Goal: Task Accomplishment & Management: Use online tool/utility

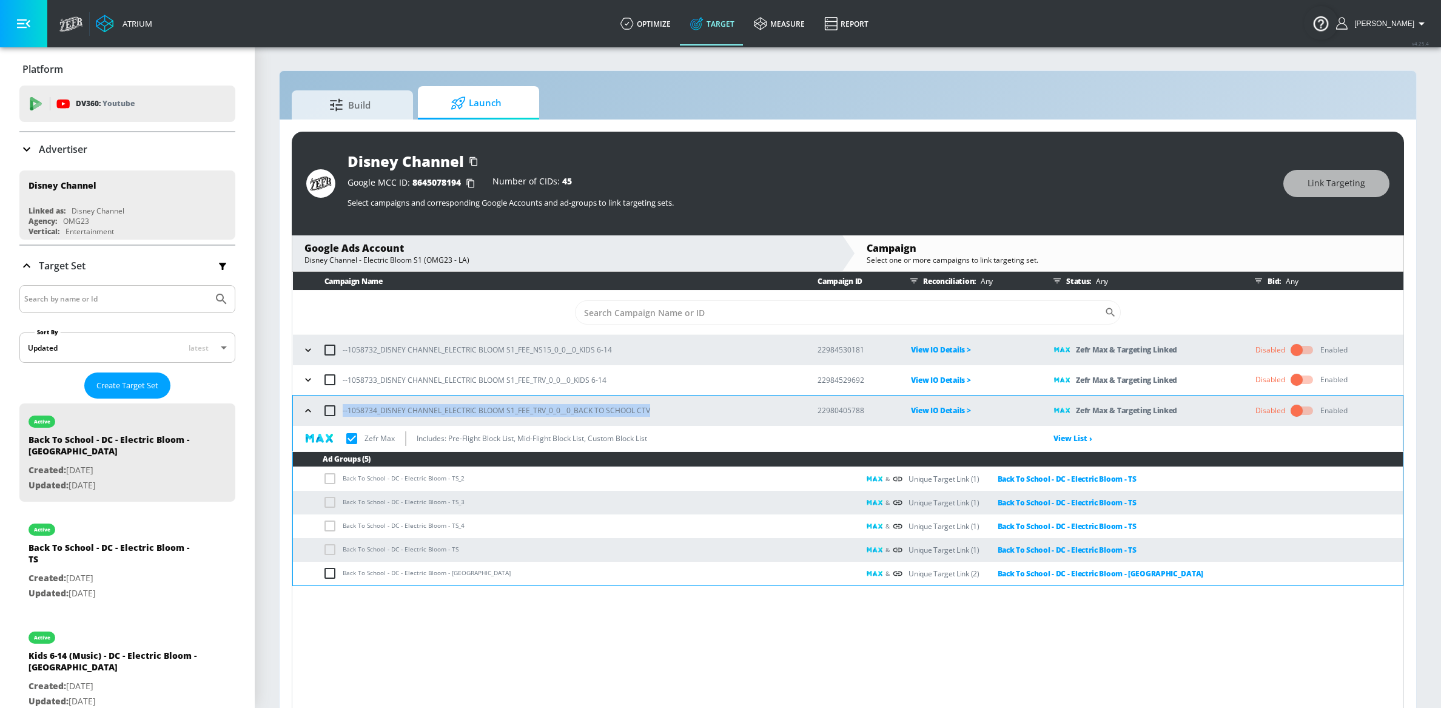
copy p "--1058734_DISNEY CHANNEL_ELECTRIC BLOOM S1_FEE_TRV_0_0__0_BACK TO SCHOOL CTV"
drag, startPoint x: 651, startPoint y: 412, endPoint x: 335, endPoint y: 400, distance: 315.7
click at [335, 400] on div "--1058734_DISNEY CHANNEL_ELECTRIC BLOOM S1_FEE_TRV_0_0__0_BACK TO SCHOOL CTV" at bounding box center [548, 410] width 499 height 25
click at [305, 377] on icon "button" at bounding box center [308, 380] width 12 height 12
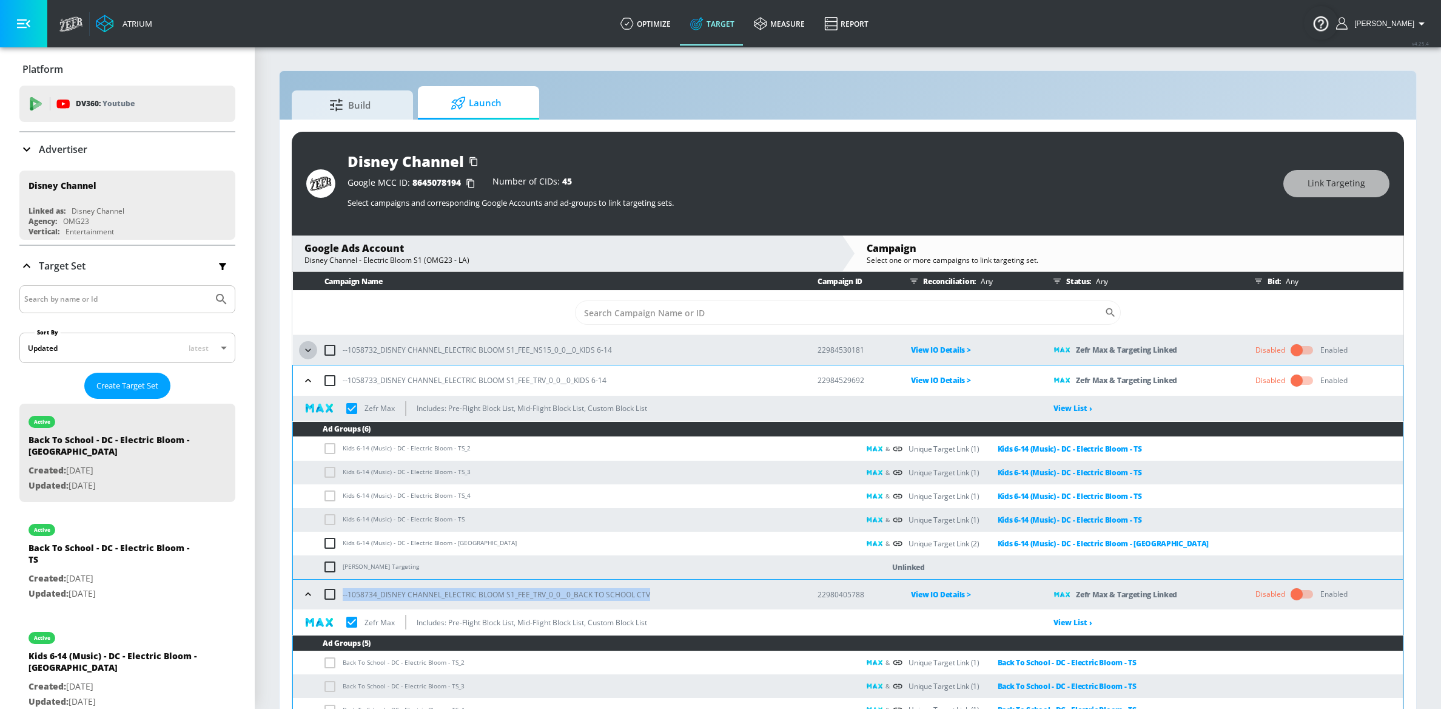
click at [307, 354] on icon "button" at bounding box center [308, 350] width 12 height 12
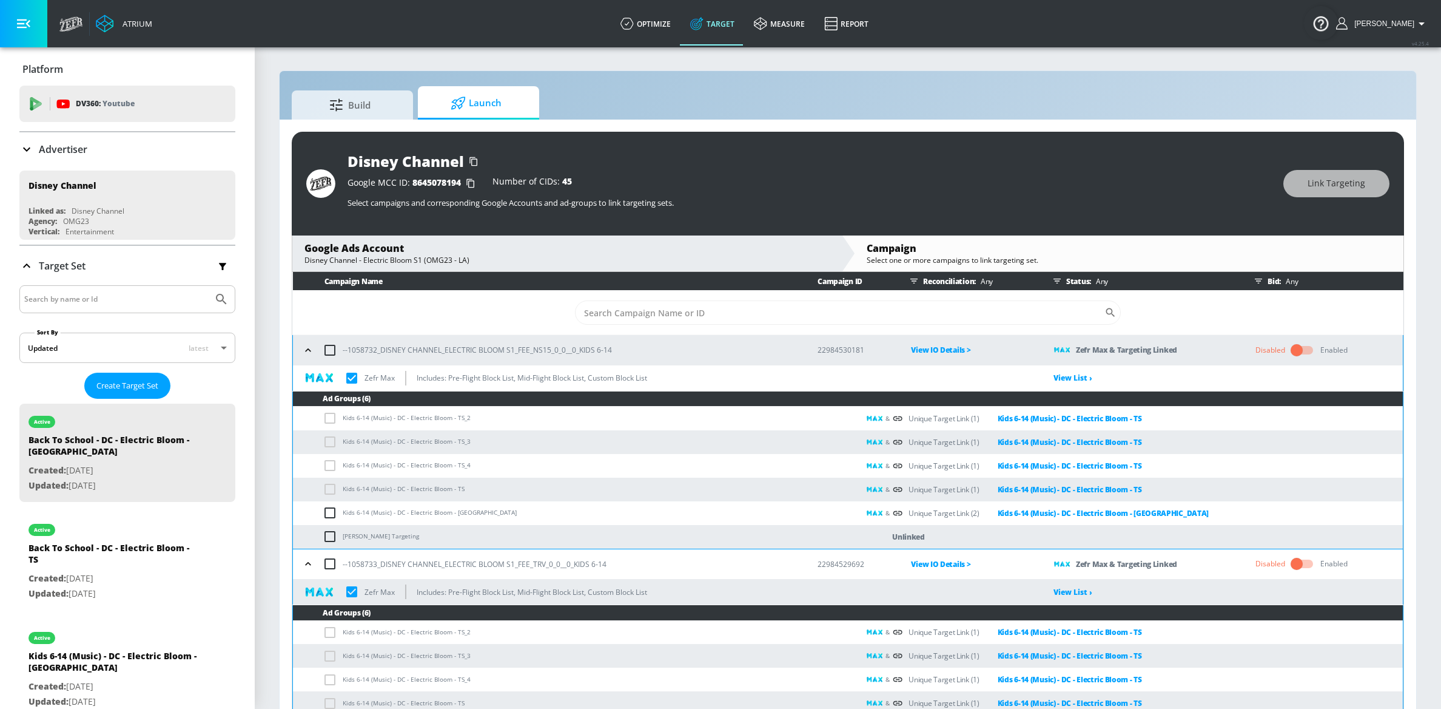
checkbox input "true"
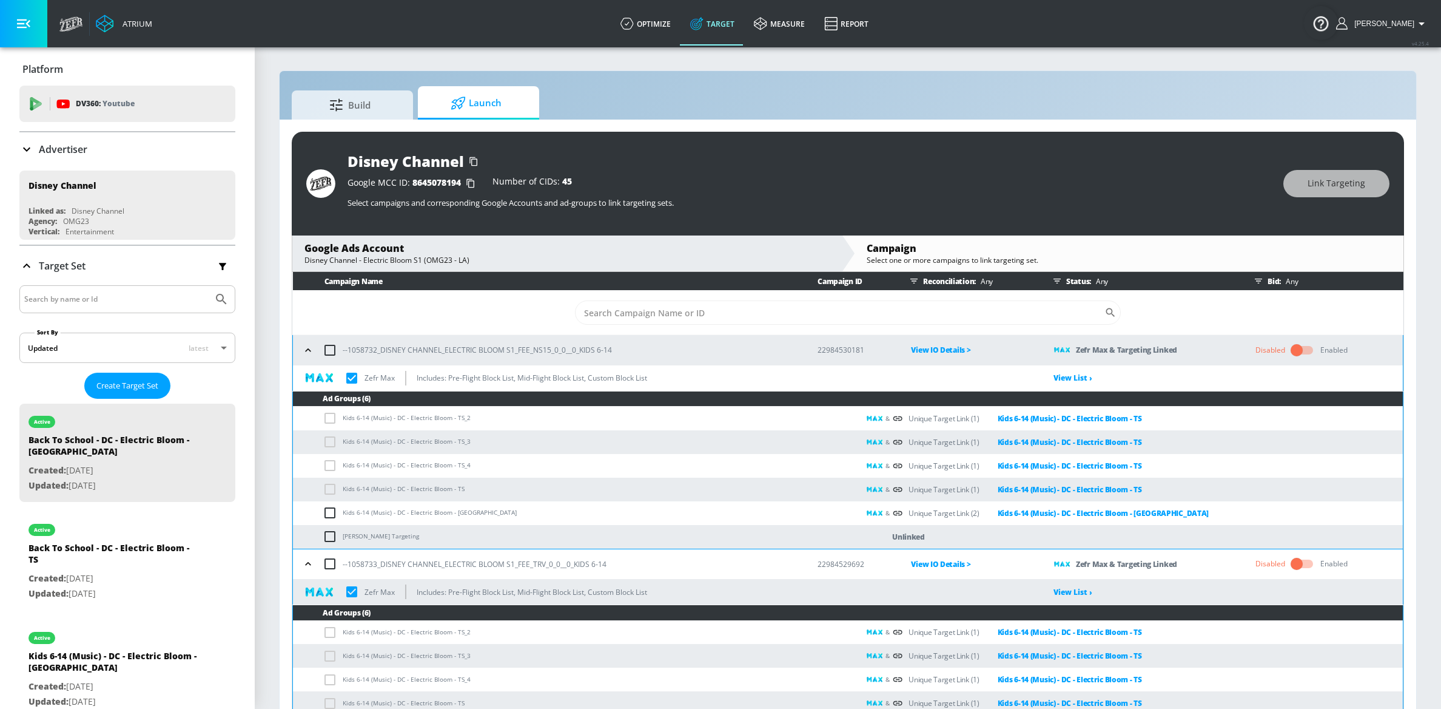
checkbox input "true"
copy div "Disney Channel - Electric Bloom S1"
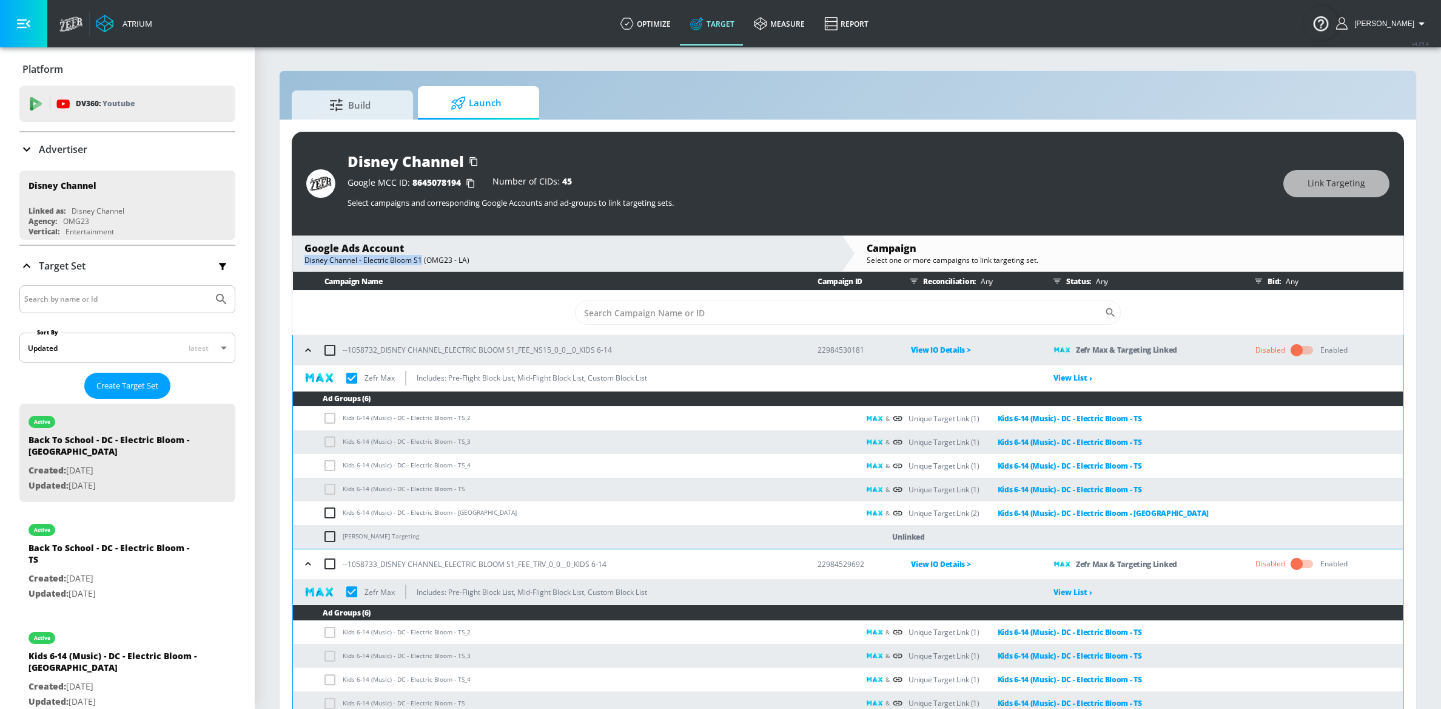
drag, startPoint x: 304, startPoint y: 261, endPoint x: 421, endPoint y: 261, distance: 117.1
click at [421, 261] on div "Google Ads Account Disney Channel - Electric Bloom S1 (OMG23 - LA)" at bounding box center [566, 253] width 549 height 36
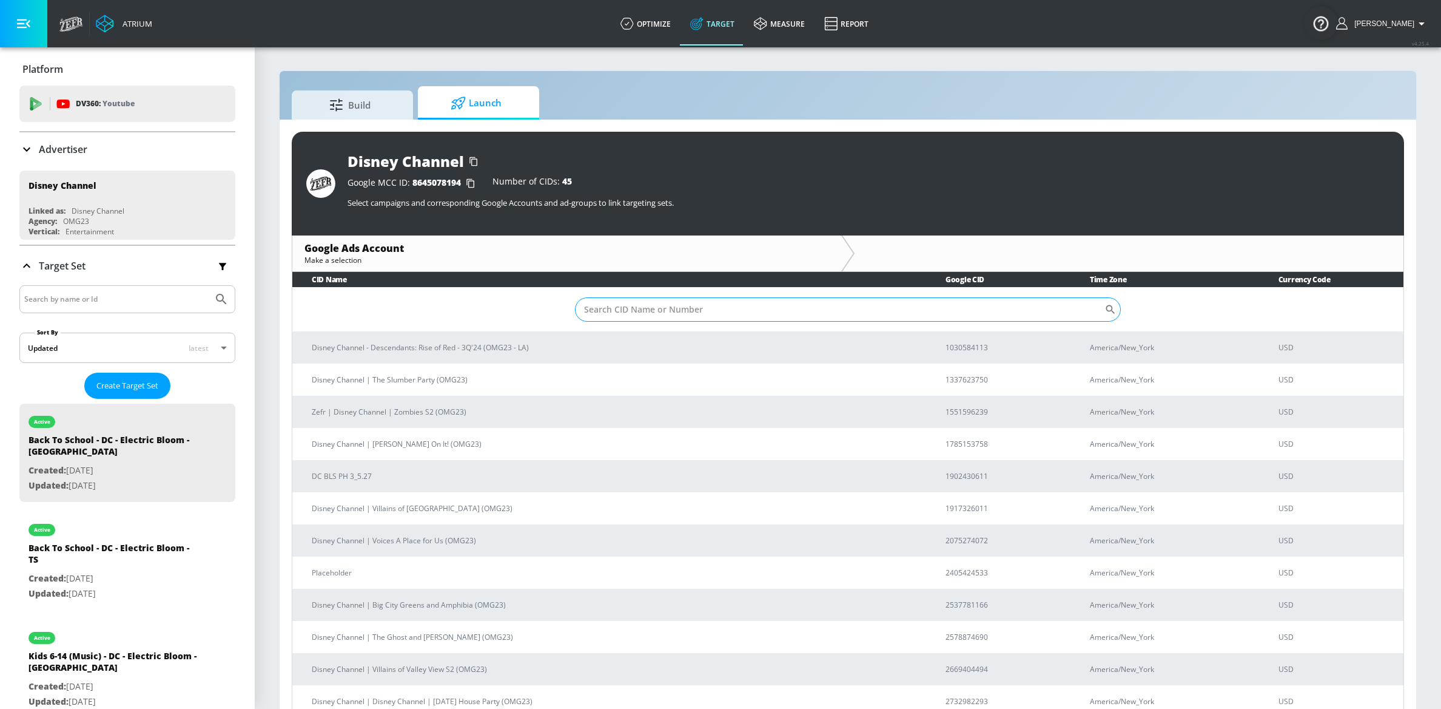
click at [647, 318] on input "Sort By" at bounding box center [840, 309] width 530 height 24
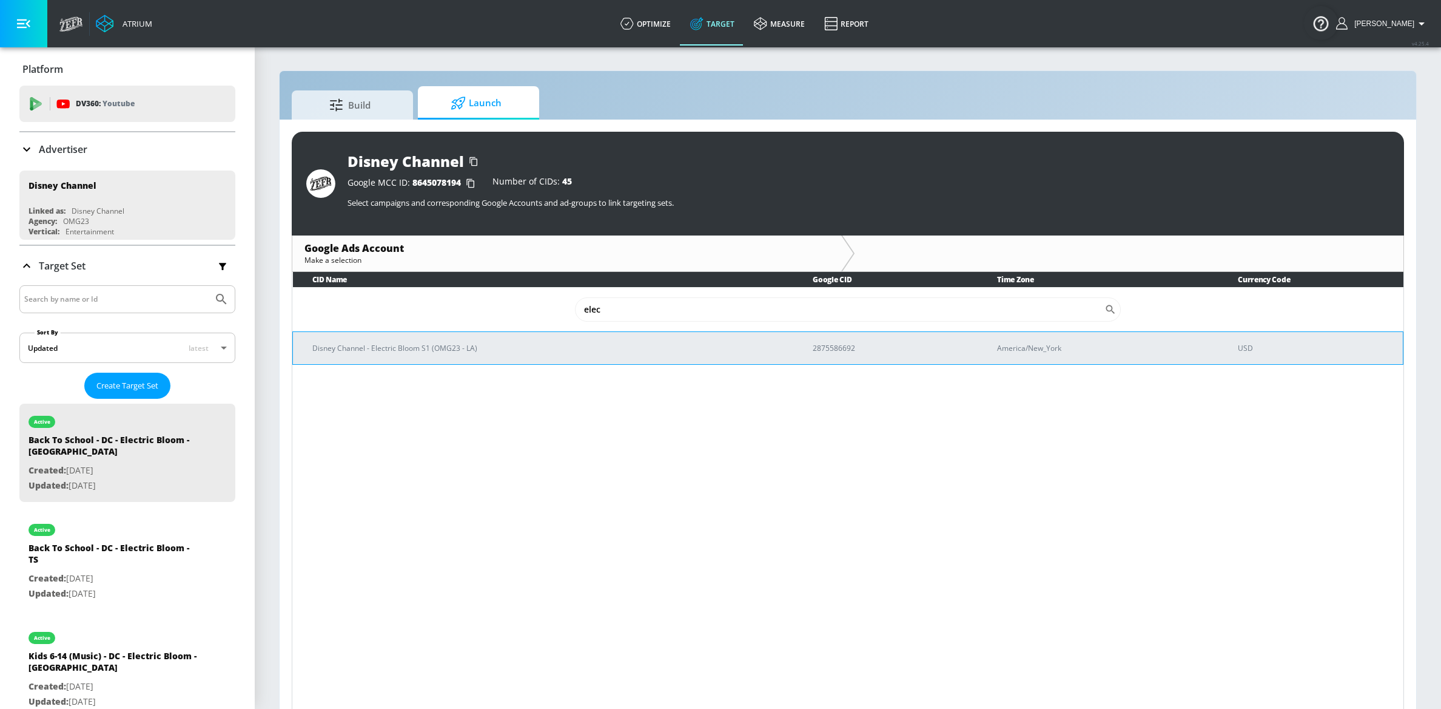
type input "elec"
click at [632, 352] on p "Disney Channel - Electric Bloom S1 (OMG23 - LA)" at bounding box center [547, 348] width 471 height 13
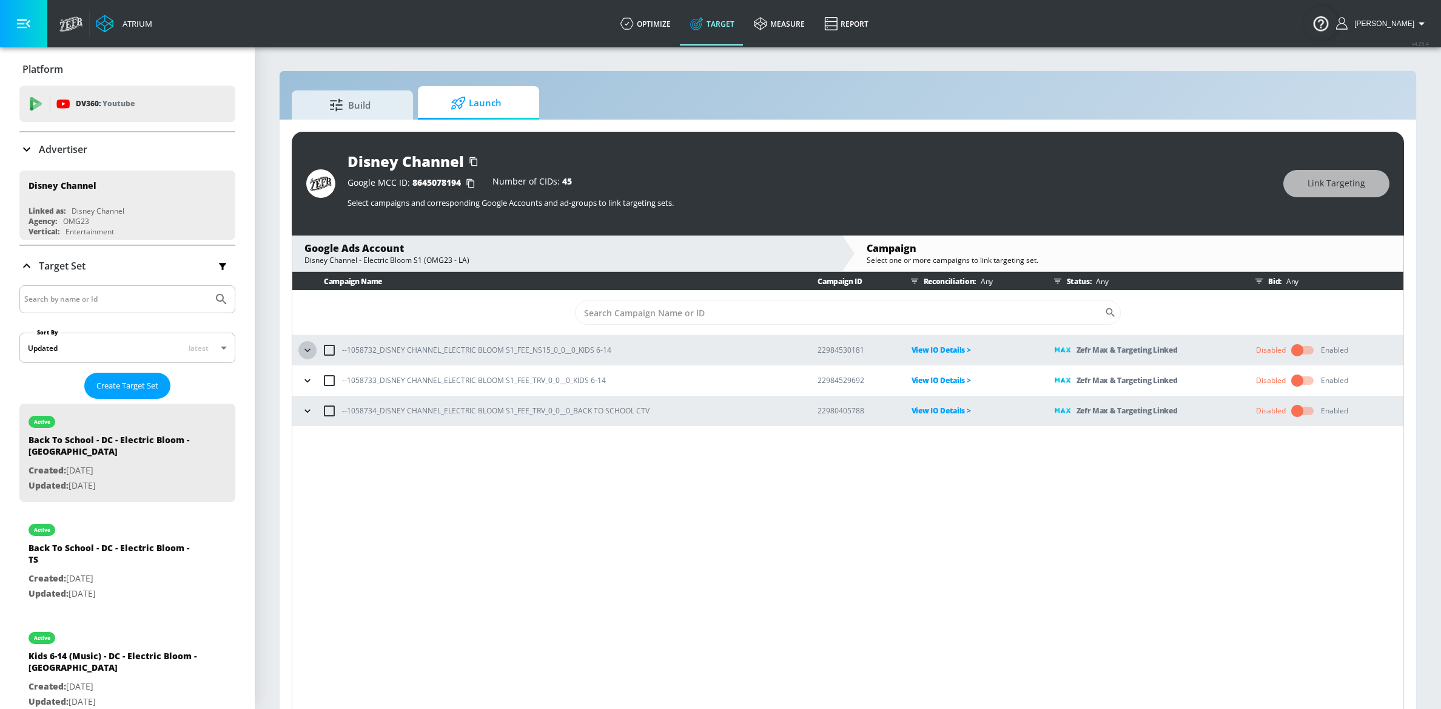
click at [304, 352] on icon "button" at bounding box center [308, 350] width 12 height 12
